Goal: Transaction & Acquisition: Purchase product/service

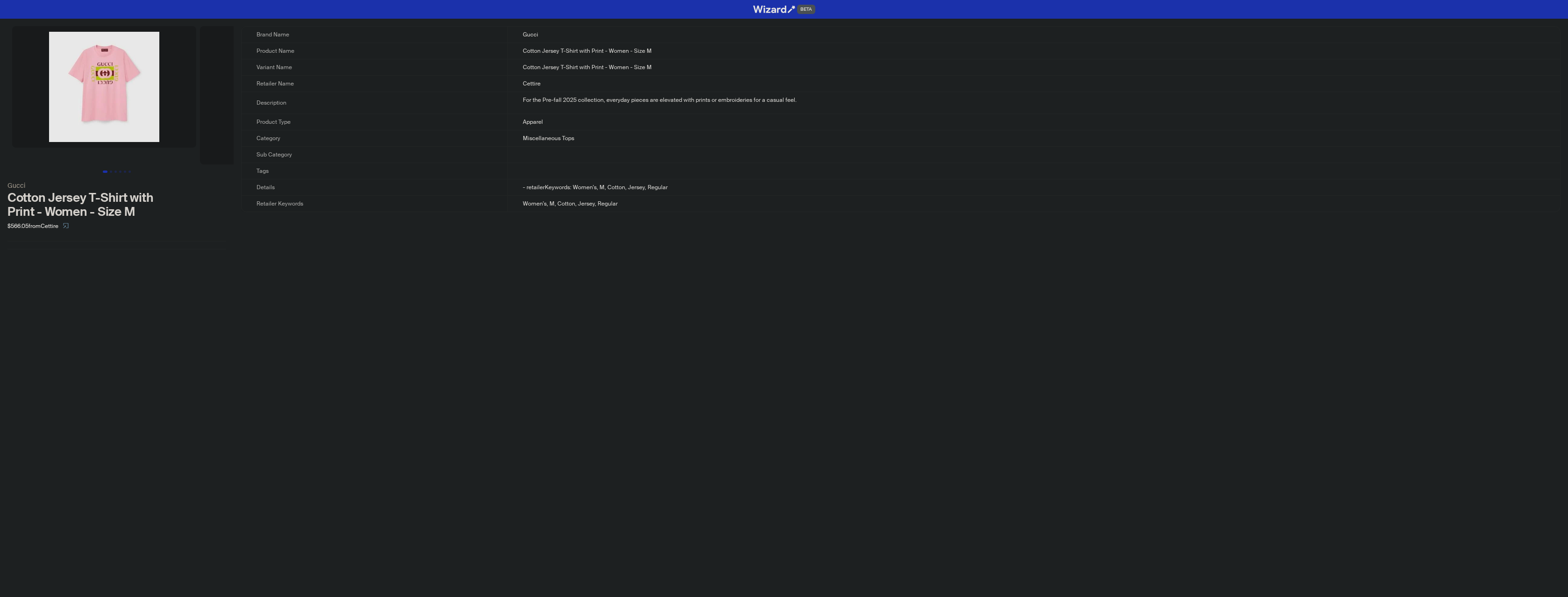
drag, startPoint x: 345, startPoint y: 242, endPoint x: 315, endPoint y: 240, distance: 30.1
click at [313, 239] on div "Brand Name Gucci Product Name Cotton Jersey T-Shirt with Print - Women - Size M…" at bounding box center [901, 138] width 1320 height 223
drag, startPoint x: 304, startPoint y: 239, endPoint x: 292, endPoint y: 242, distance: 12.4
click at [293, 242] on div "Brand Name Gucci Product Name Cotton Jersey T-Shirt with Print - Women - Size M…" at bounding box center [901, 138] width 1320 height 223
drag, startPoint x: 444, startPoint y: 290, endPoint x: 417, endPoint y: 281, distance: 28.5
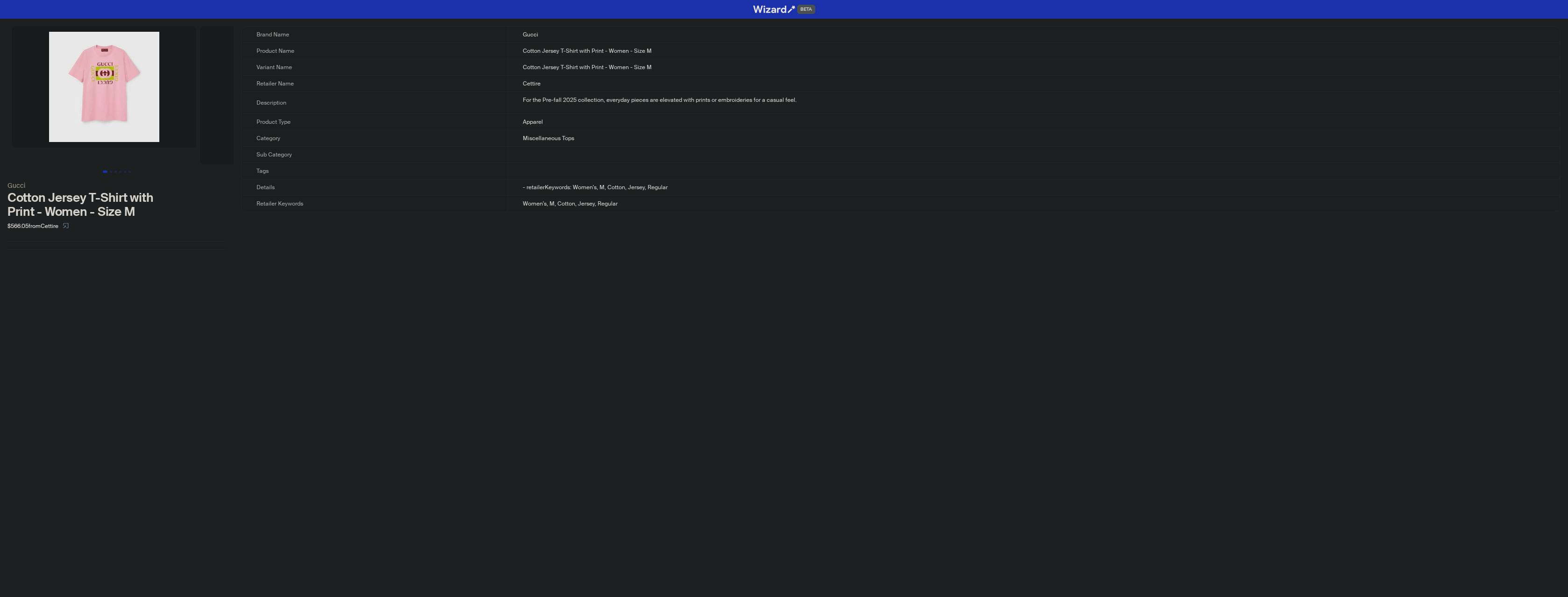
click at [390, 271] on div "BETA Gucci Cotton Jersey T-Shirt with Print - Women - Size M $566.05 from Cetti…" at bounding box center [784, 298] width 1568 height 597
drag, startPoint x: 388, startPoint y: 271, endPoint x: 349, endPoint y: 261, distance: 40.3
click at [334, 256] on div "Gucci Cotton Jersey T-Shirt with Print - Women - Size M $566.05 from Cettire Br…" at bounding box center [784, 138] width 1568 height 238
drag, startPoint x: 334, startPoint y: 256, endPoint x: 301, endPoint y: 242, distance: 35.8
click at [298, 240] on div "Brand Name Gucci Product Name Cotton Jersey T-Shirt with Print - Women - Size M…" at bounding box center [901, 138] width 1320 height 223
